Goal: Information Seeking & Learning: Learn about a topic

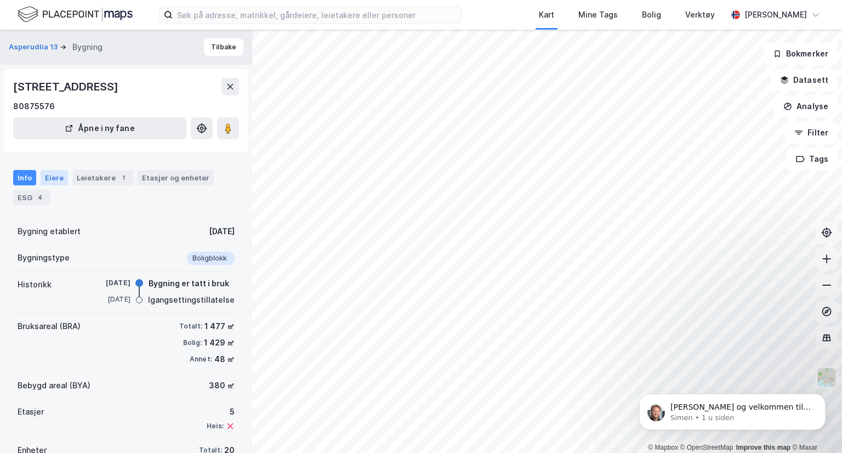
click at [53, 182] on div "Eiere" at bounding box center [54, 177] width 27 height 15
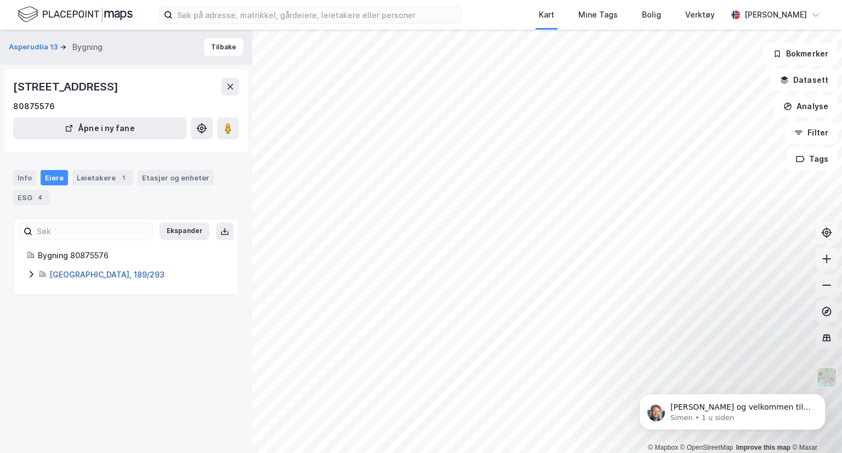
click at [66, 278] on link "[GEOGRAPHIC_DATA], 189/293" at bounding box center [106, 274] width 115 height 9
click at [32, 273] on icon at bounding box center [31, 274] width 3 height 7
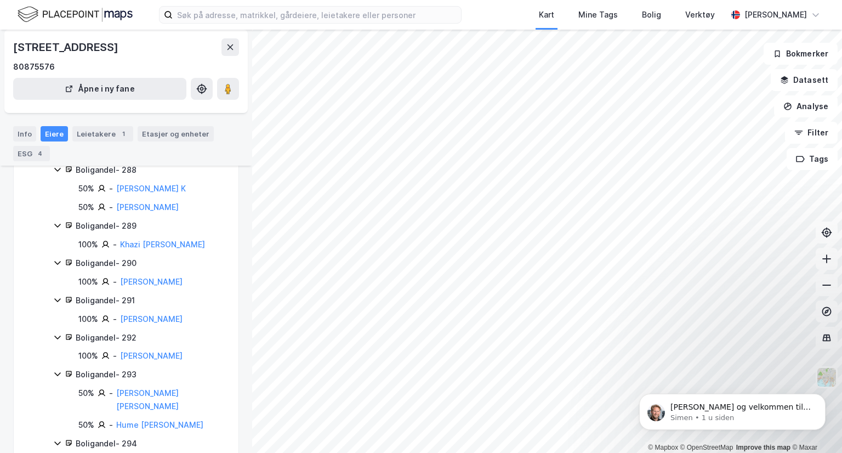
scroll to position [5391, 0]
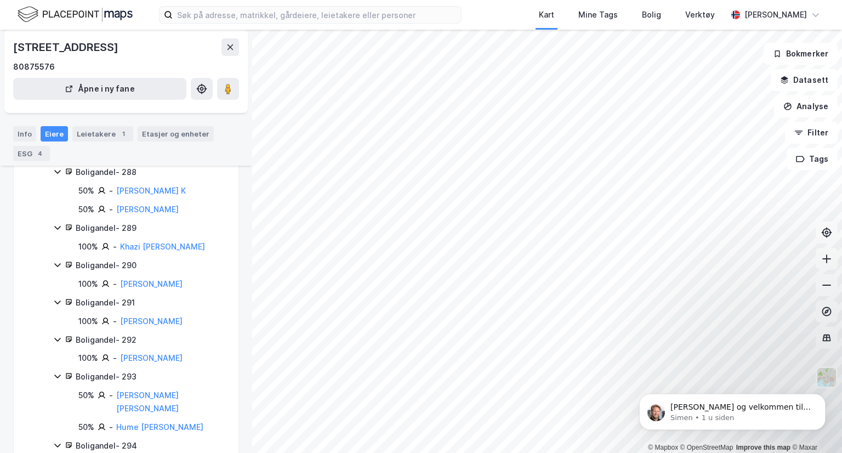
click at [103, 235] on div "Boligandel - 289" at bounding box center [151, 228] width 150 height 13
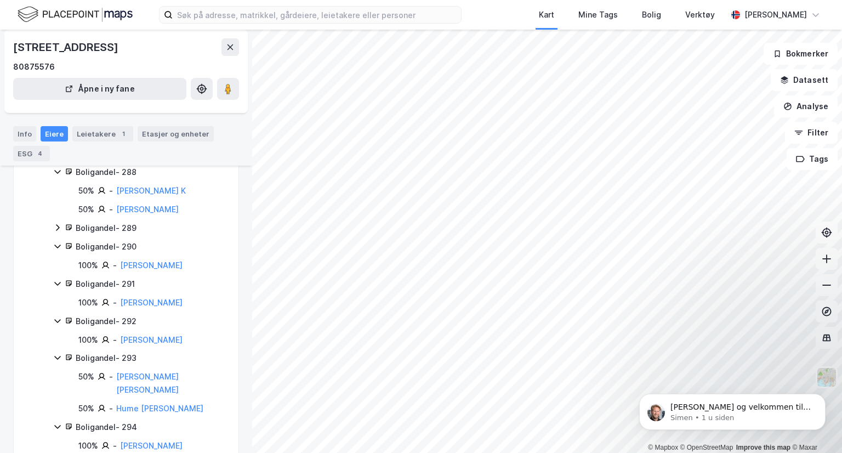
click at [103, 235] on div "Boligandel - 289" at bounding box center [151, 228] width 150 height 13
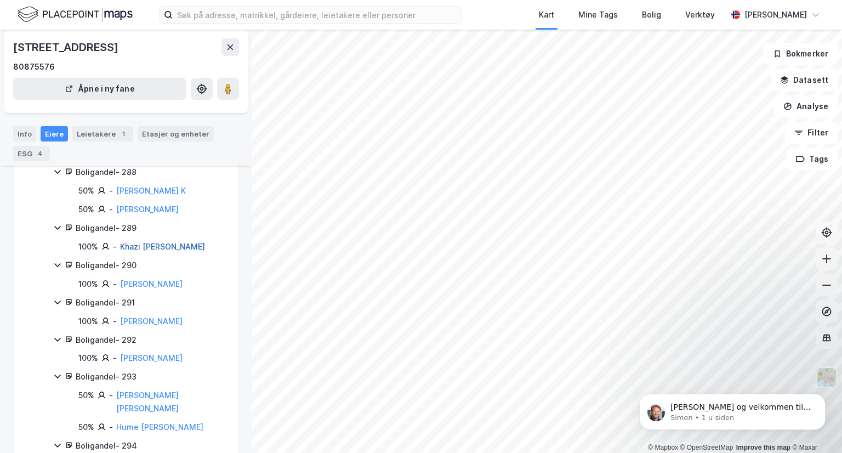
click at [148, 251] on link "Khazi [PERSON_NAME]" at bounding box center [162, 246] width 85 height 9
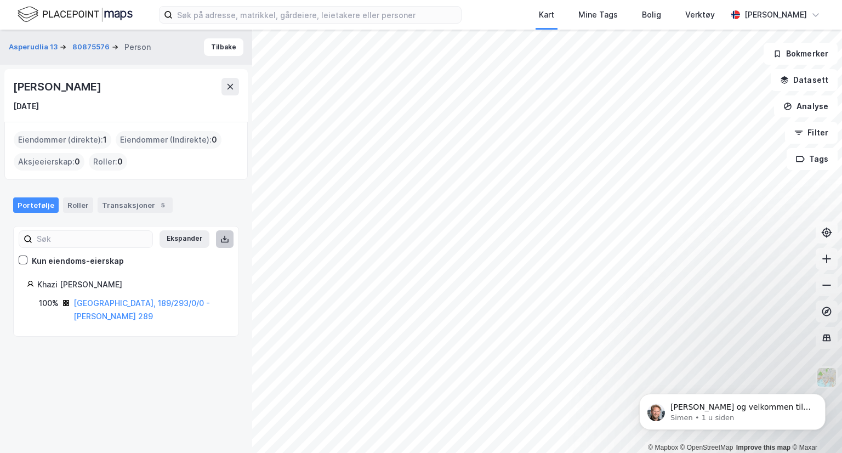
click at [220, 239] on icon at bounding box center [224, 239] width 9 height 9
click at [98, 204] on div "Transaksjoner 5" at bounding box center [135, 204] width 75 height 15
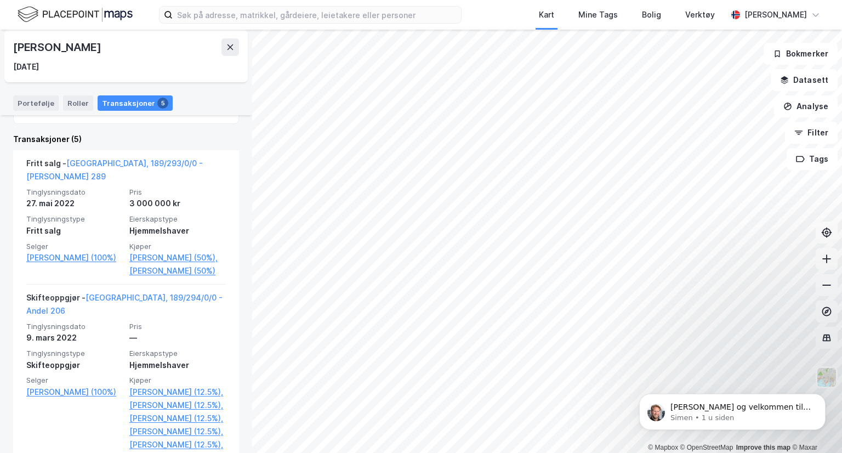
scroll to position [250, 0]
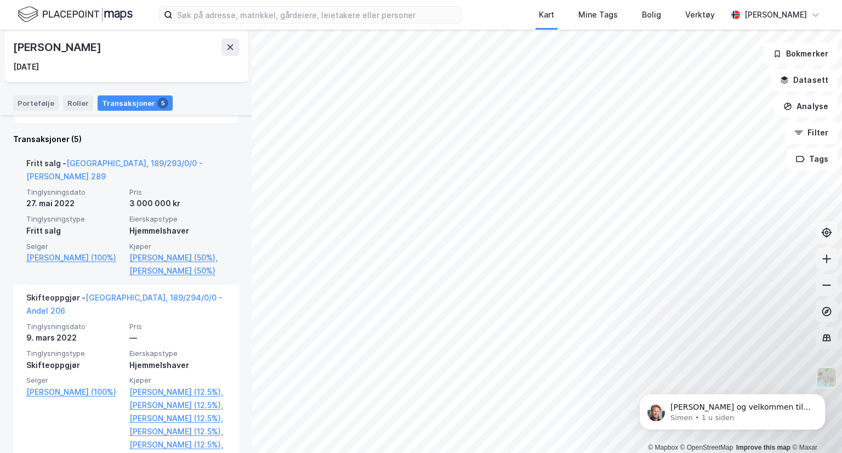
click at [101, 197] on div "27. mai 2022" at bounding box center [74, 203] width 97 height 13
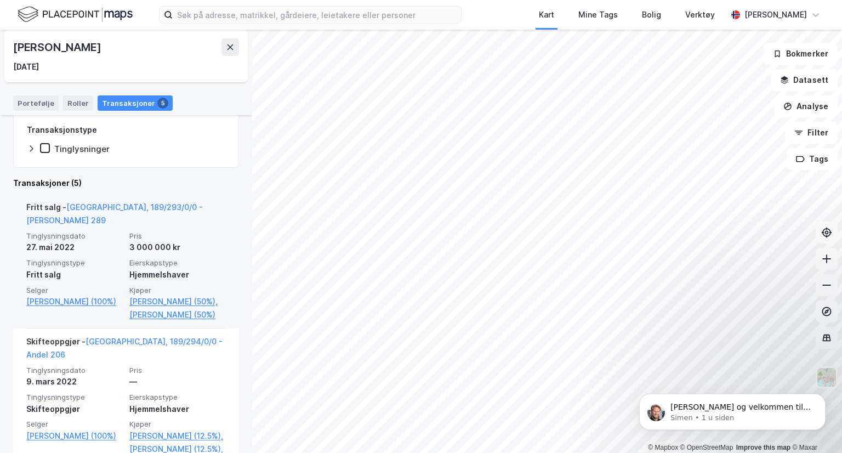
scroll to position [206, 0]
click at [106, 242] on div "Tinglysningsdato [DATE] Pris 3 000 000 kr Tinglysningstype Fritt salg Eierskaps…" at bounding box center [126, 276] width 200 height 90
click at [117, 207] on link "[GEOGRAPHIC_DATA], 189/293/0/0 - [PERSON_NAME] 289" at bounding box center [114, 213] width 177 height 22
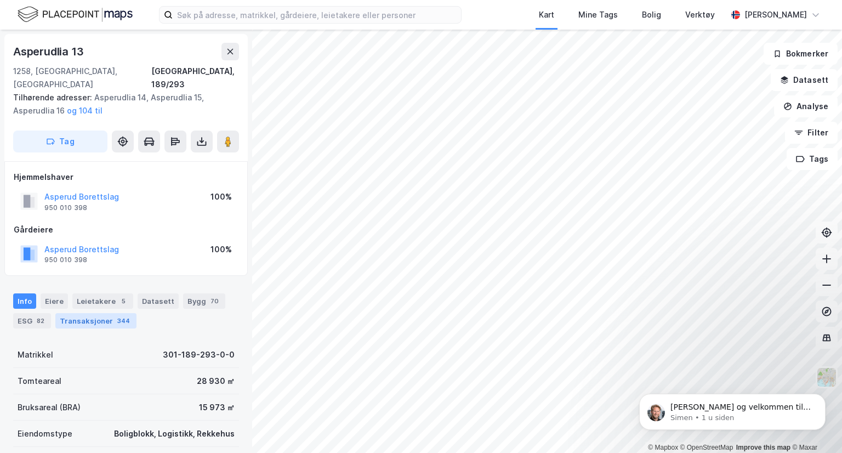
click at [93, 313] on div "Transaksjoner 344" at bounding box center [95, 320] width 81 height 15
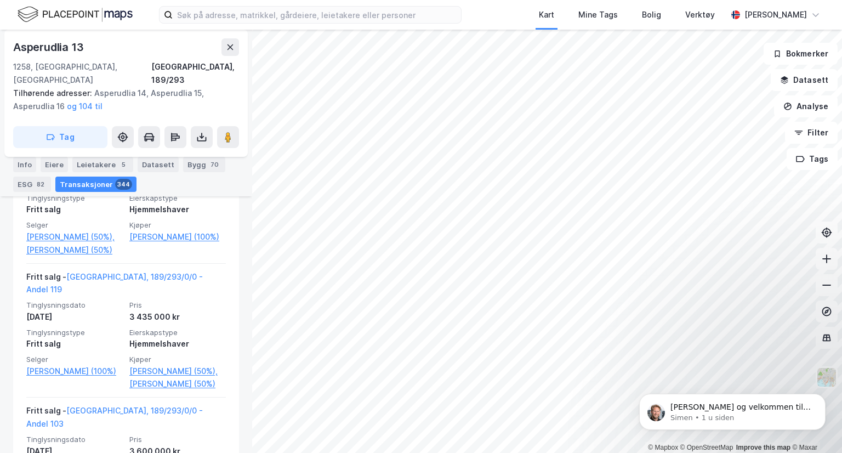
scroll to position [1336, 0]
click at [463, 452] on html "Kart Mine Tags Bolig Verktøy [PERSON_NAME] © Mapbox © OpenStreetMap Improve thi…" at bounding box center [421, 226] width 842 height 453
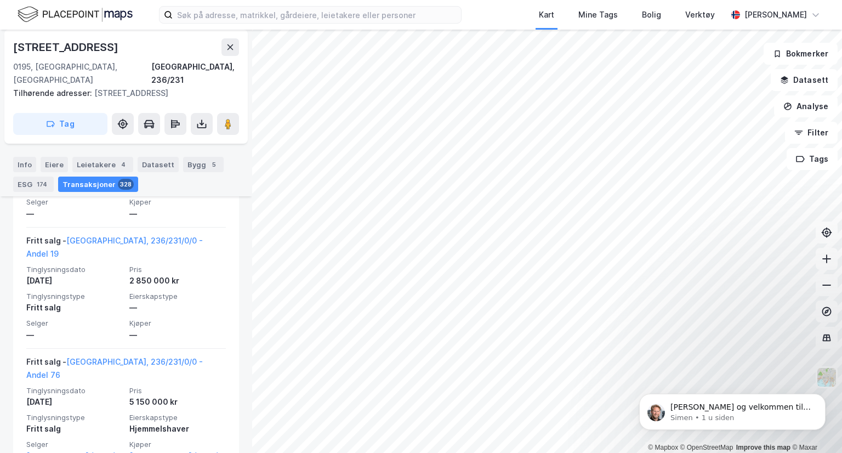
scroll to position [416, 0]
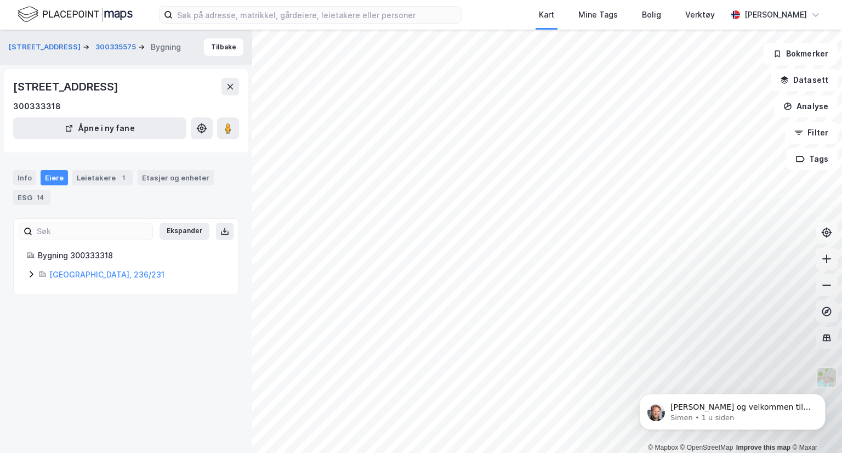
click at [31, 273] on icon at bounding box center [31, 274] width 3 height 7
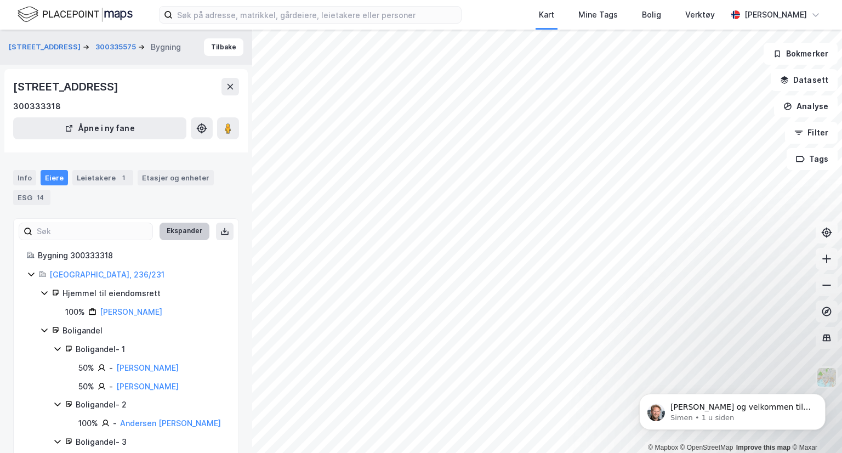
drag, startPoint x: 220, startPoint y: 229, endPoint x: 169, endPoint y: 231, distance: 51.1
click at [169, 231] on button "Ekspander" at bounding box center [185, 232] width 50 height 18
click at [169, 231] on button "Minimer" at bounding box center [188, 232] width 41 height 18
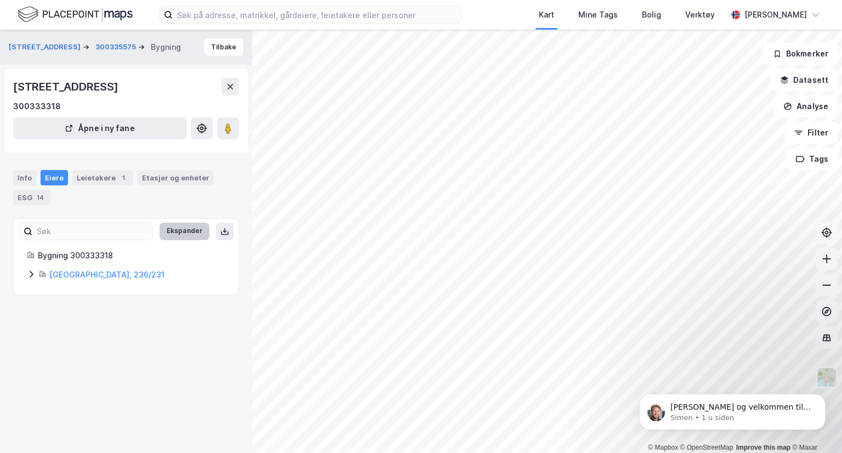
click at [169, 231] on button "Ekspander" at bounding box center [185, 232] width 50 height 18
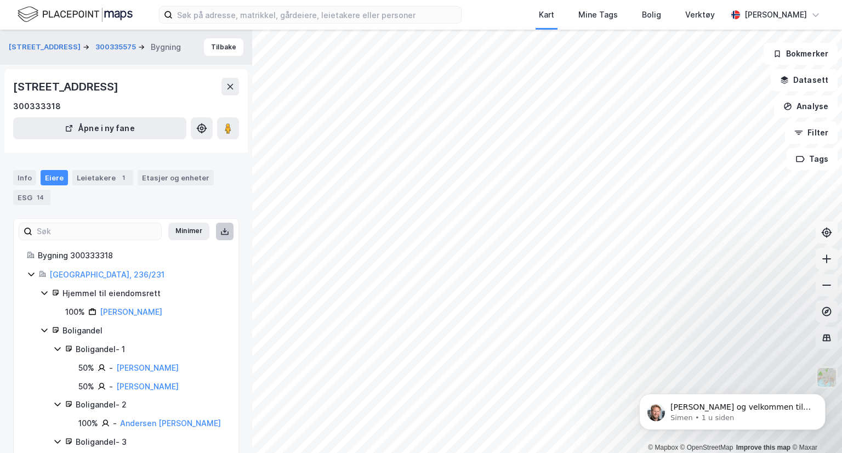
click at [220, 235] on icon at bounding box center [224, 231] width 9 height 9
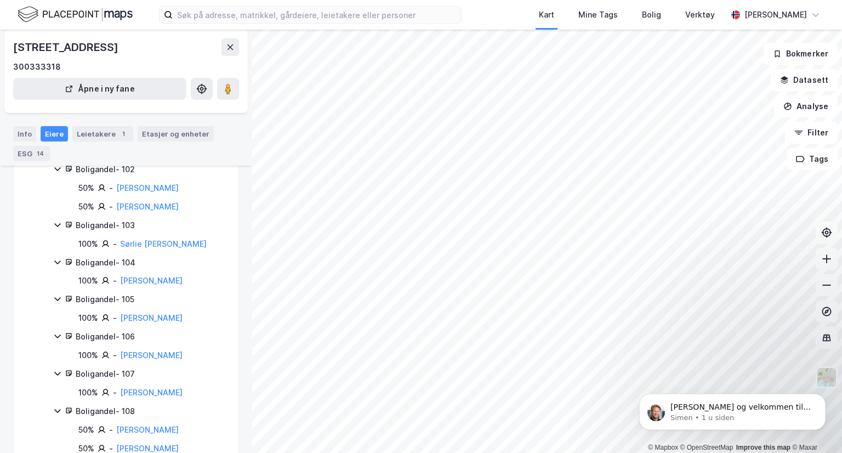
scroll to position [4565, 0]
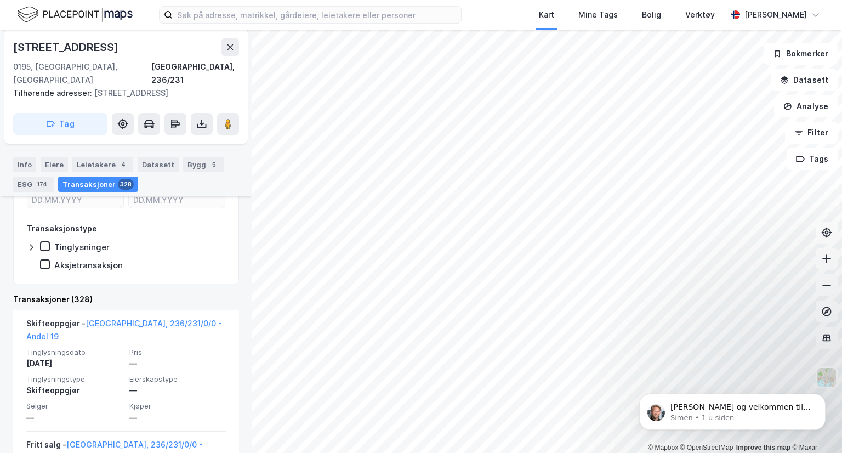
scroll to position [215, 0]
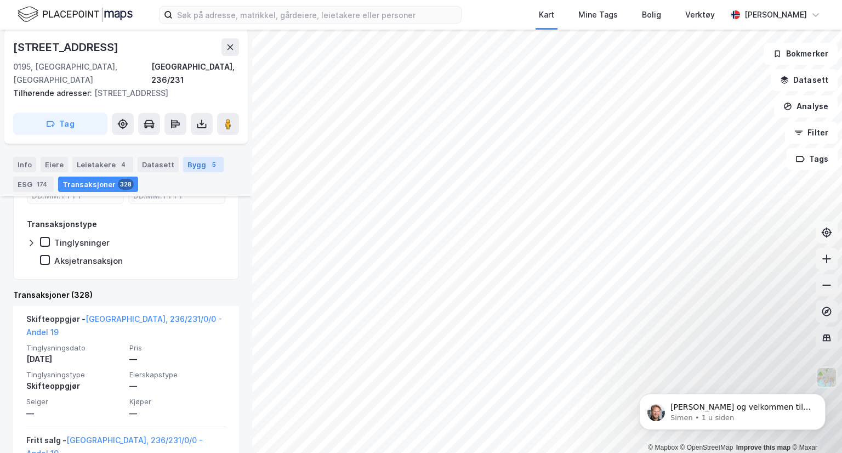
click at [195, 165] on div "Bygg 5" at bounding box center [203, 164] width 41 height 15
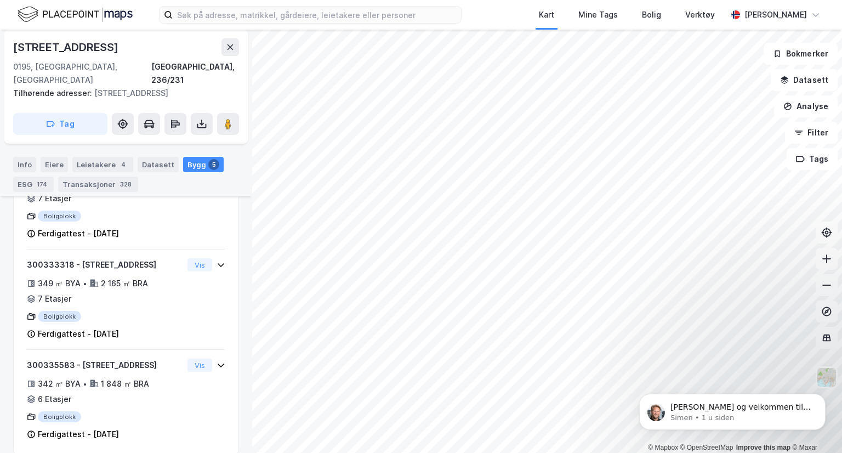
scroll to position [432, 0]
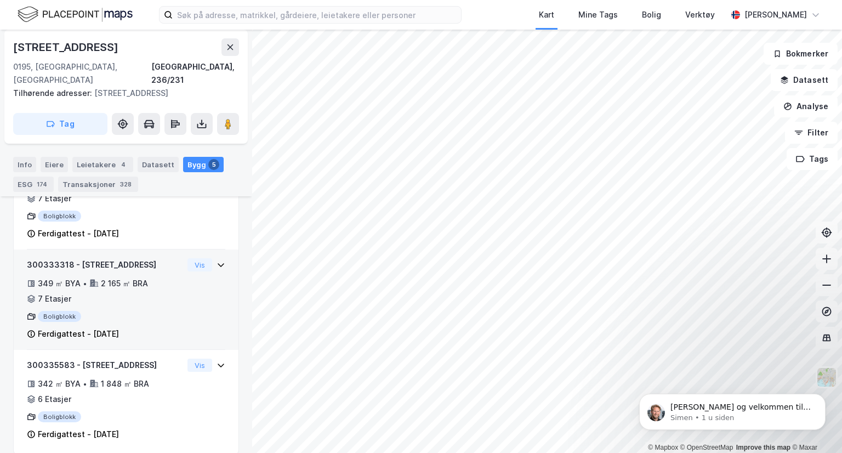
click at [164, 297] on div "349 ㎡ BYA • 2 165 ㎡ BRA • 7 Etasjer" at bounding box center [105, 291] width 156 height 29
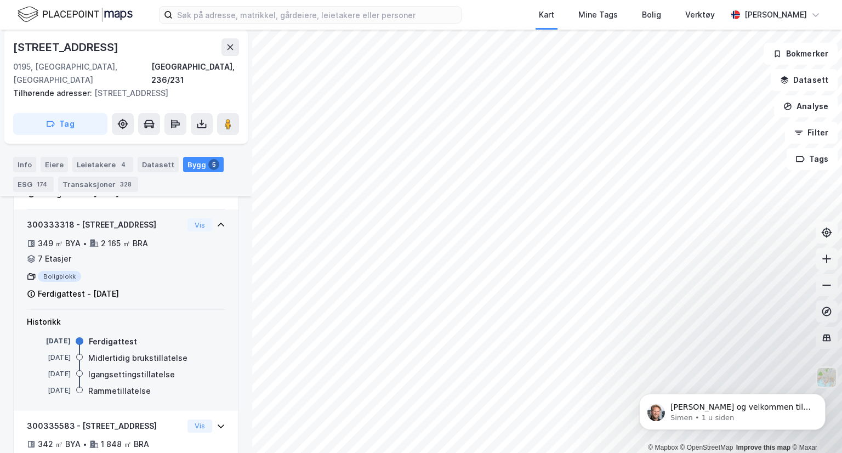
scroll to position [443, 0]
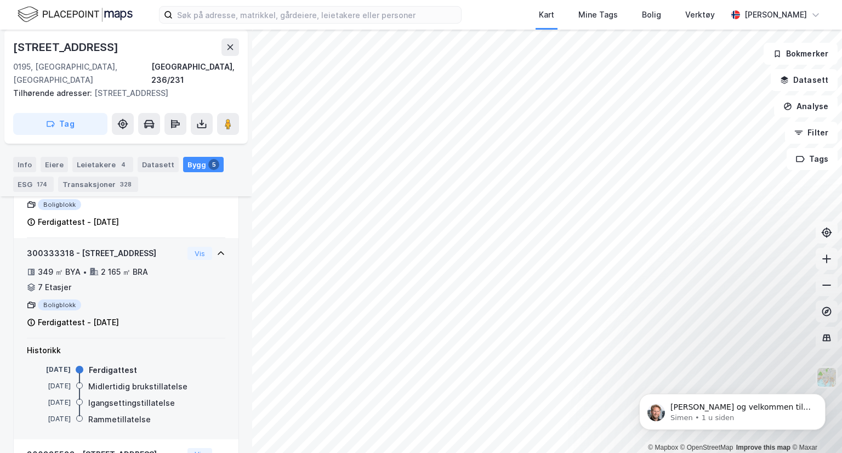
click at [164, 297] on div "300333318 - Turbinveien 15 349 ㎡ BYA • 2 165 ㎡ BRA • 7 Etasjer Boligblokk Ferdi…" at bounding box center [105, 288] width 156 height 82
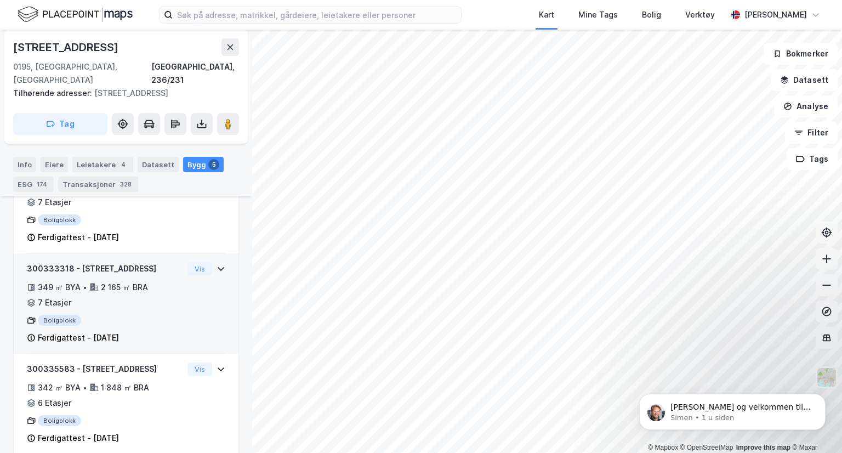
scroll to position [427, 0]
click at [164, 297] on div "349 ㎡ BYA • 2 165 ㎡ BRA • 7 Etasjer" at bounding box center [105, 296] width 156 height 29
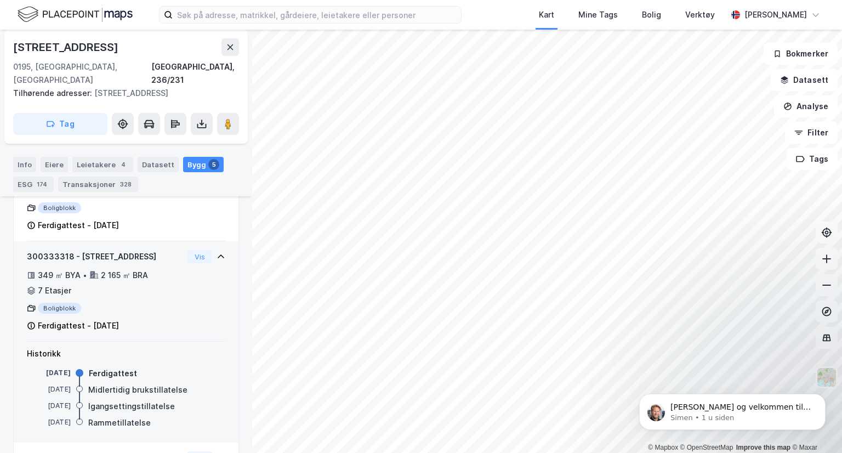
scroll to position [440, 0]
click at [164, 297] on div "300333318 - Turbinveien 15 349 ㎡ BYA • 2 165 ㎡ BRA • 7 Etasjer Boligblokk Ferdi…" at bounding box center [105, 291] width 156 height 82
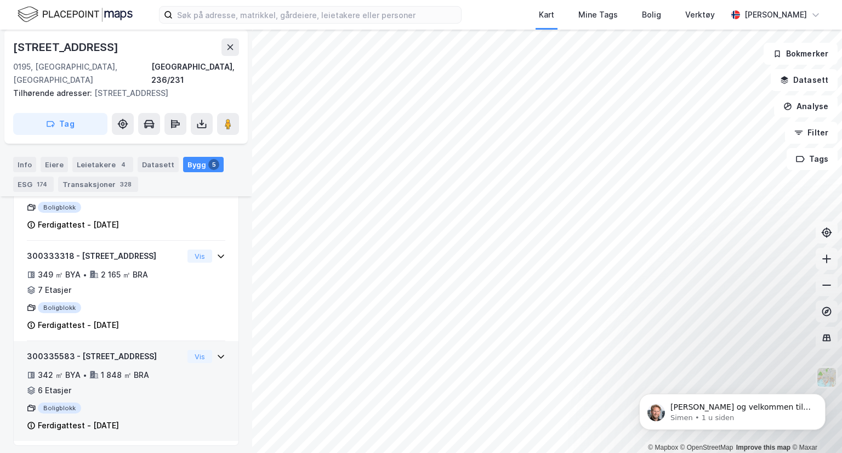
click at [152, 387] on div "342 ㎡ BYA • 1 848 ㎡ BRA • 6 Etasjer" at bounding box center [105, 383] width 156 height 29
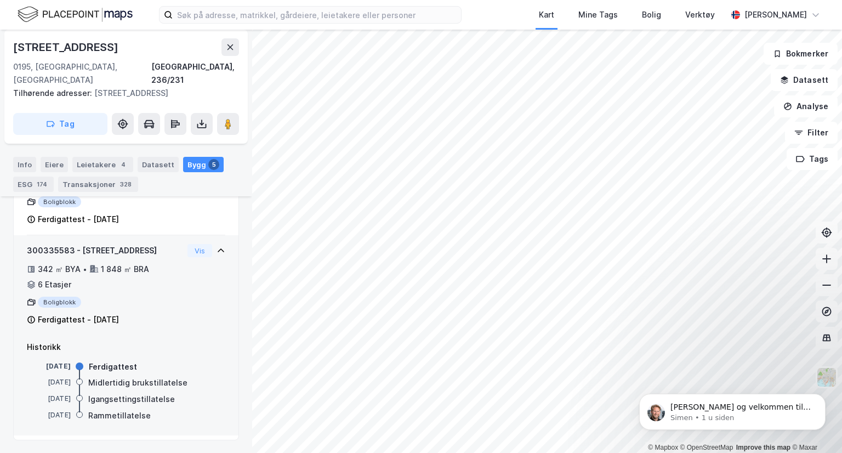
click at [181, 282] on div "300335583 - Turbinveien 19 342 ㎡ BYA • 1 848 ㎡ BRA • 6 Etasjer Boligblokk Ferdi…" at bounding box center [126, 289] width 199 height 91
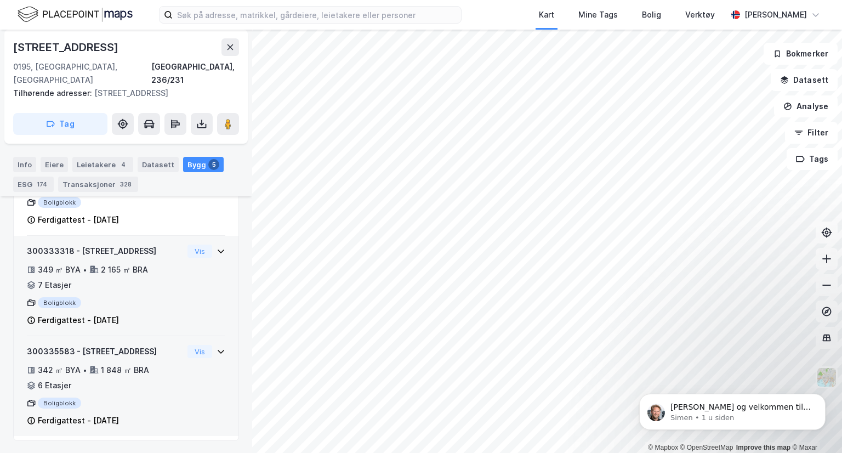
scroll to position [445, 0]
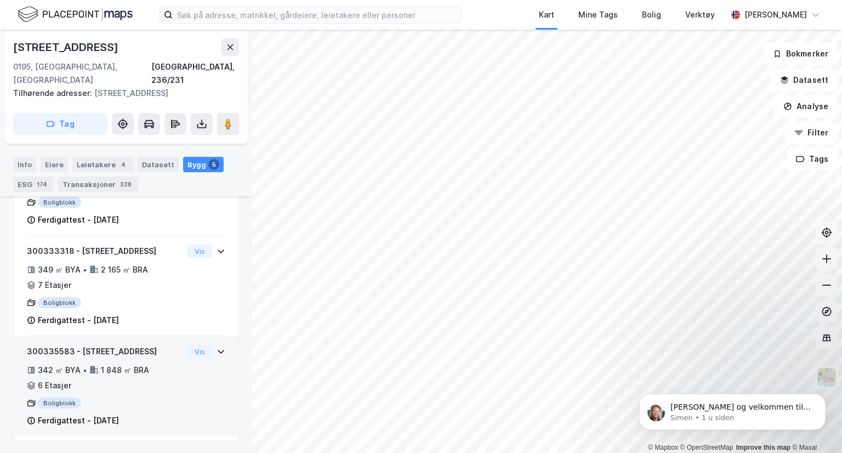
click at [189, 372] on div "300335583 - Turbinveien 19 342 ㎡ BYA • 1 848 ㎡ BRA • 6 Etasjer Boligblokk Ferdi…" at bounding box center [126, 390] width 199 height 91
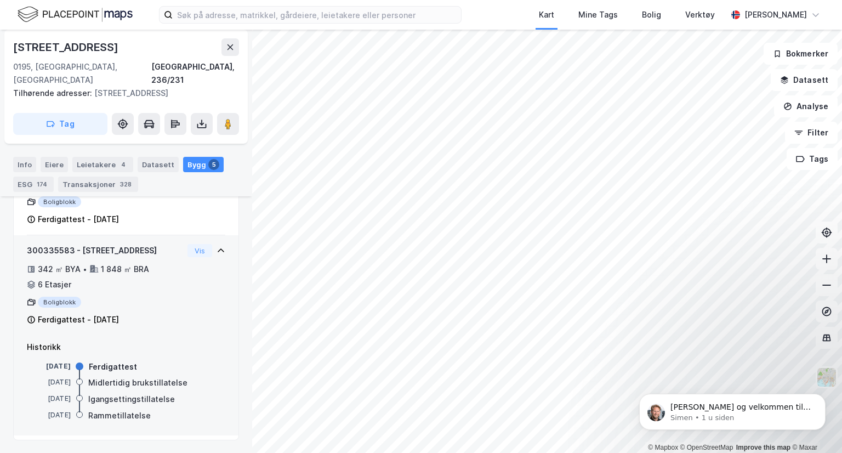
click at [192, 305] on div "300335583 - Turbinveien 19 342 ㎡ BYA • 1 848 ㎡ BRA • 6 Etasjer Boligblokk Ferdi…" at bounding box center [126, 289] width 199 height 91
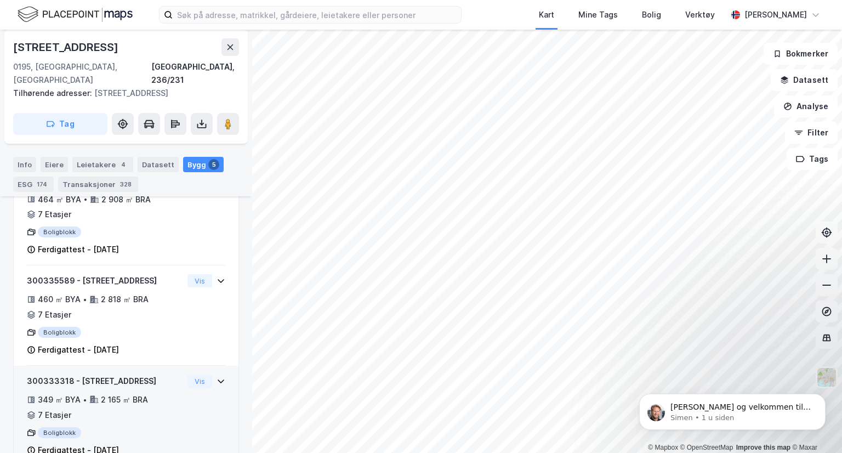
scroll to position [309, 0]
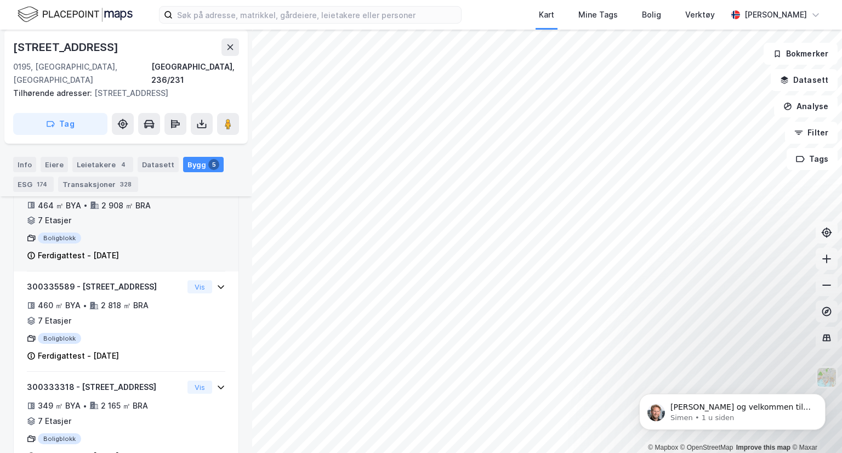
click at [201, 224] on div "300335575 - Turbinveien 17 464 ㎡ BYA • 2 908 ㎡ BRA • 7 Etasjer Boligblokk Ferdi…" at bounding box center [126, 226] width 199 height 92
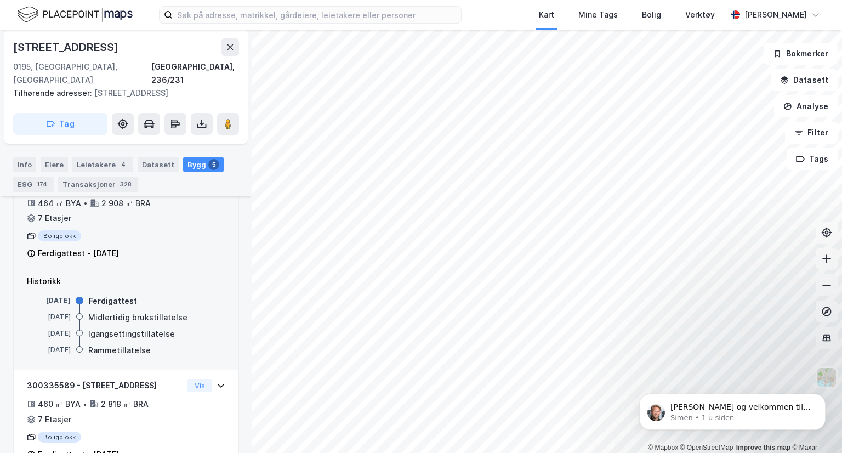
scroll to position [312, 0]
click at [200, 238] on div "300335575 - Turbinveien 17 464 ㎡ BYA • 2 908 ㎡ BRA • 7 Etasjer Boligblokk Ferdi…" at bounding box center [126, 224] width 199 height 92
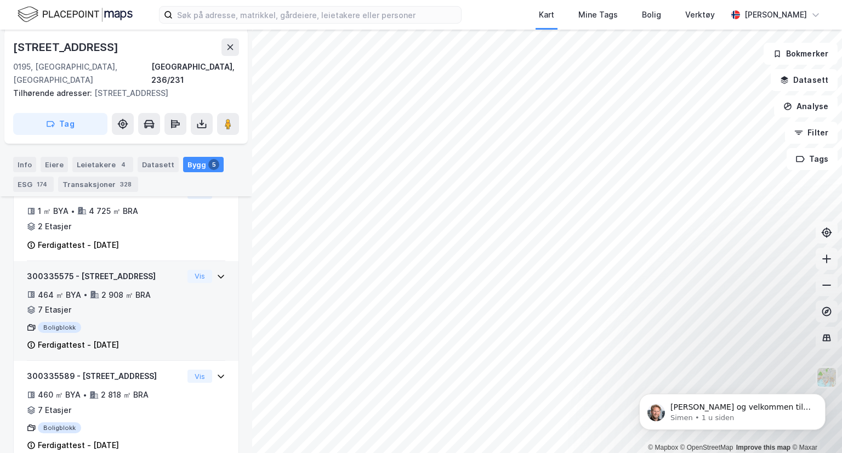
scroll to position [169, 0]
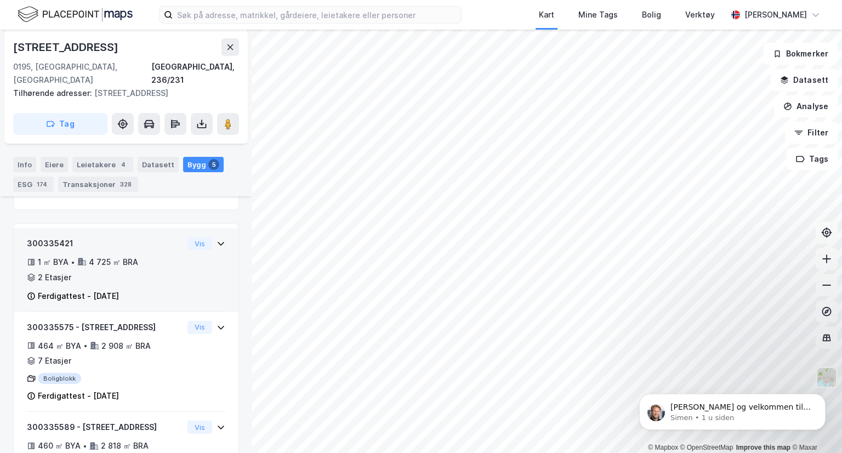
click at [199, 286] on div "300335421 1 ㎡ BYA • 4 725 ㎡ BRA • 2 Etasjer Ferdigattest - [DATE] Vis" at bounding box center [126, 274] width 199 height 75
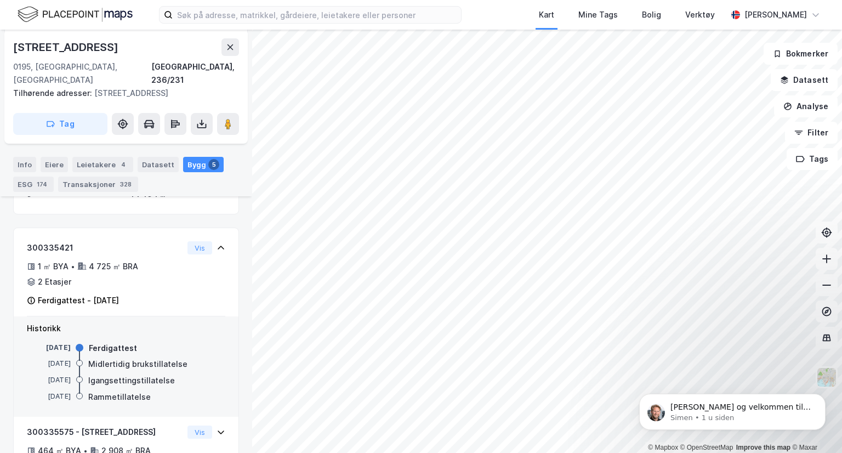
scroll to position [164, 0]
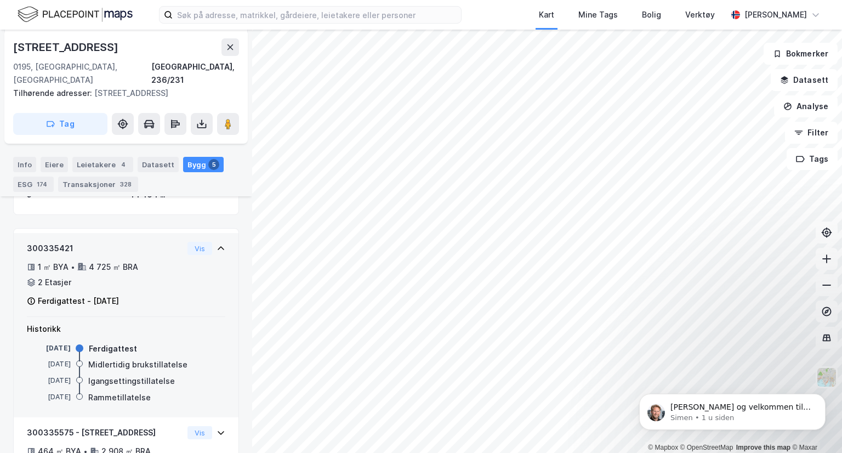
click at [200, 286] on div "300335421 1 ㎡ BYA • 4 725 ㎡ BRA • 2 Etasjer Ferdigattest - [DATE] Vis" at bounding box center [126, 279] width 199 height 75
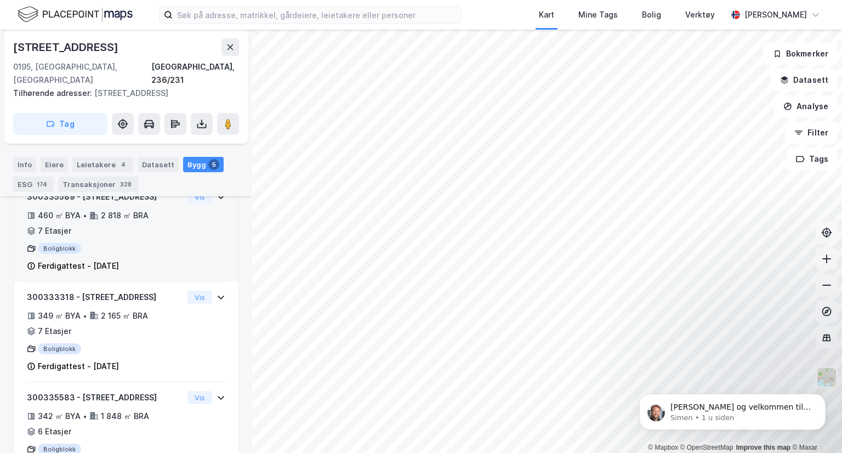
scroll to position [399, 0]
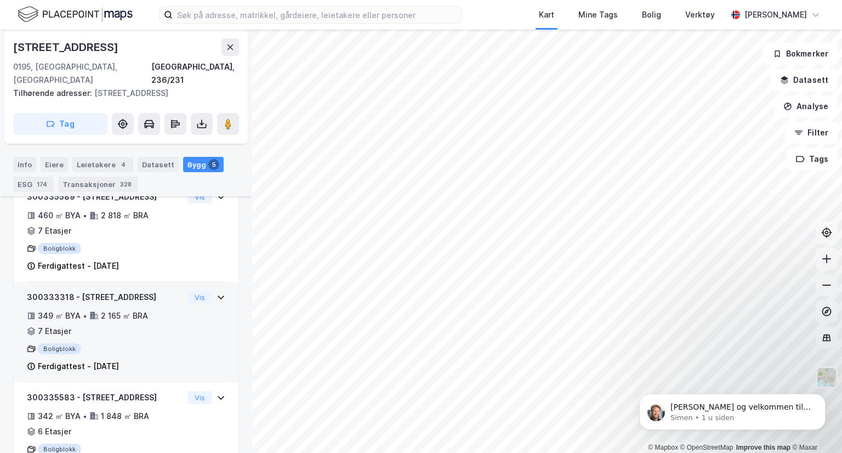
click at [199, 306] on div "300333318 - Turbinveien 15 349 ㎡ BYA • 2 165 ㎡ BRA • 7 Etasjer Boligblokk Ferdi…" at bounding box center [126, 337] width 199 height 92
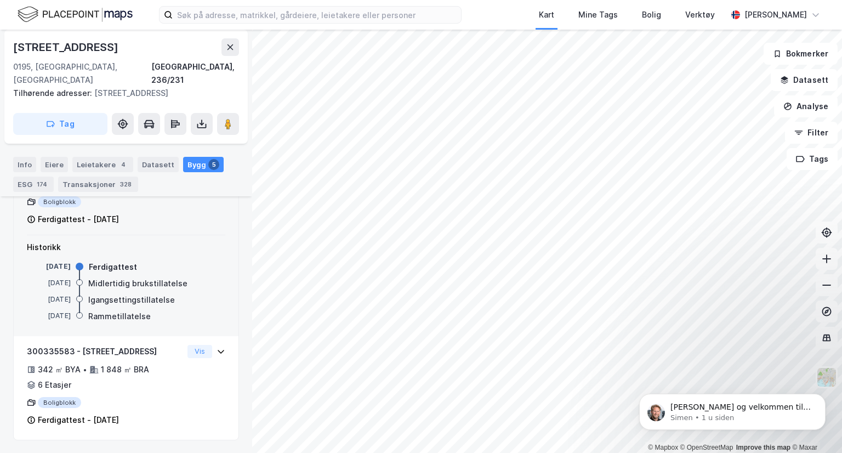
scroll to position [542, 0]
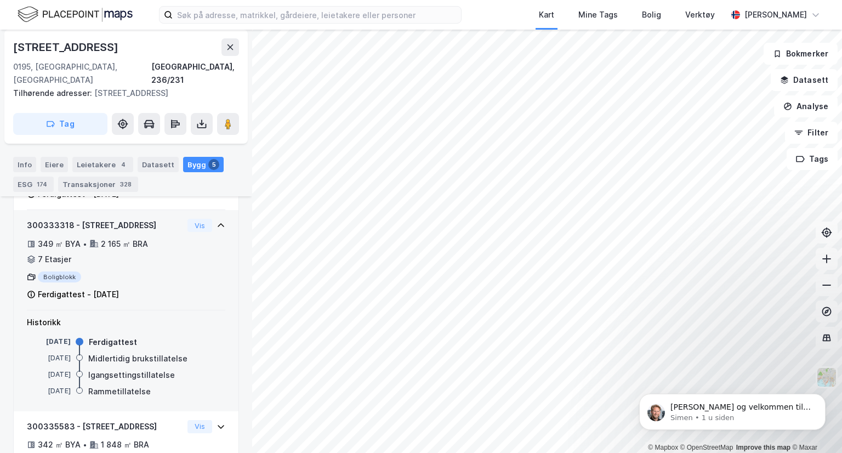
click at [195, 267] on div "300333318 - Turbinveien 15 349 ㎡ BYA • 2 165 ㎡ BRA • 7 Etasjer Boligblokk Ferdi…" at bounding box center [126, 265] width 199 height 92
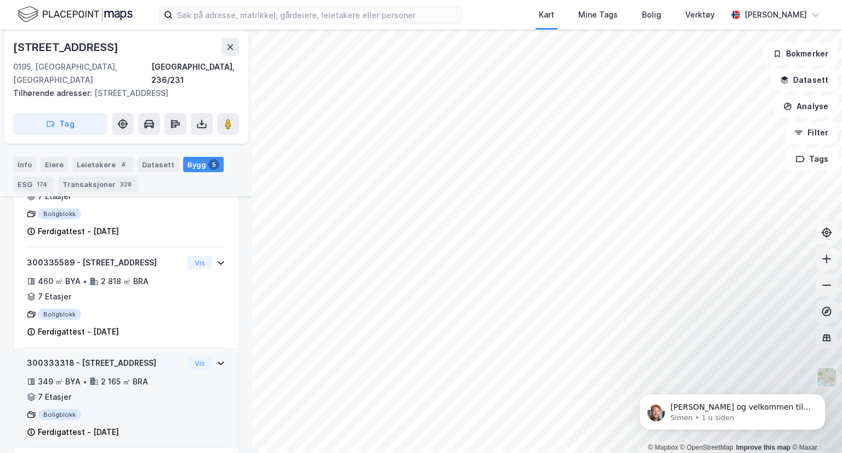
scroll to position [289, 0]
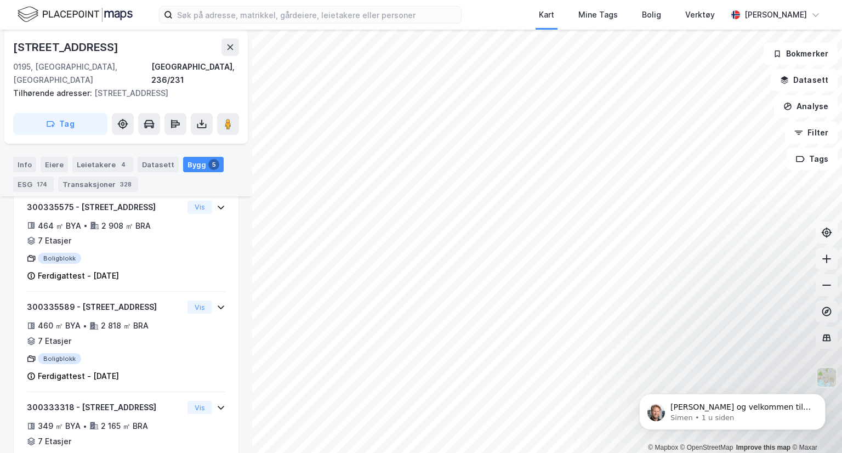
click at [480, 452] on html "Kart Mine Tags Bolig Verktøy [PERSON_NAME] © Mapbox © OpenStreetMap Improve thi…" at bounding box center [421, 226] width 842 height 453
